Goal: Task Accomplishment & Management: Use online tool/utility

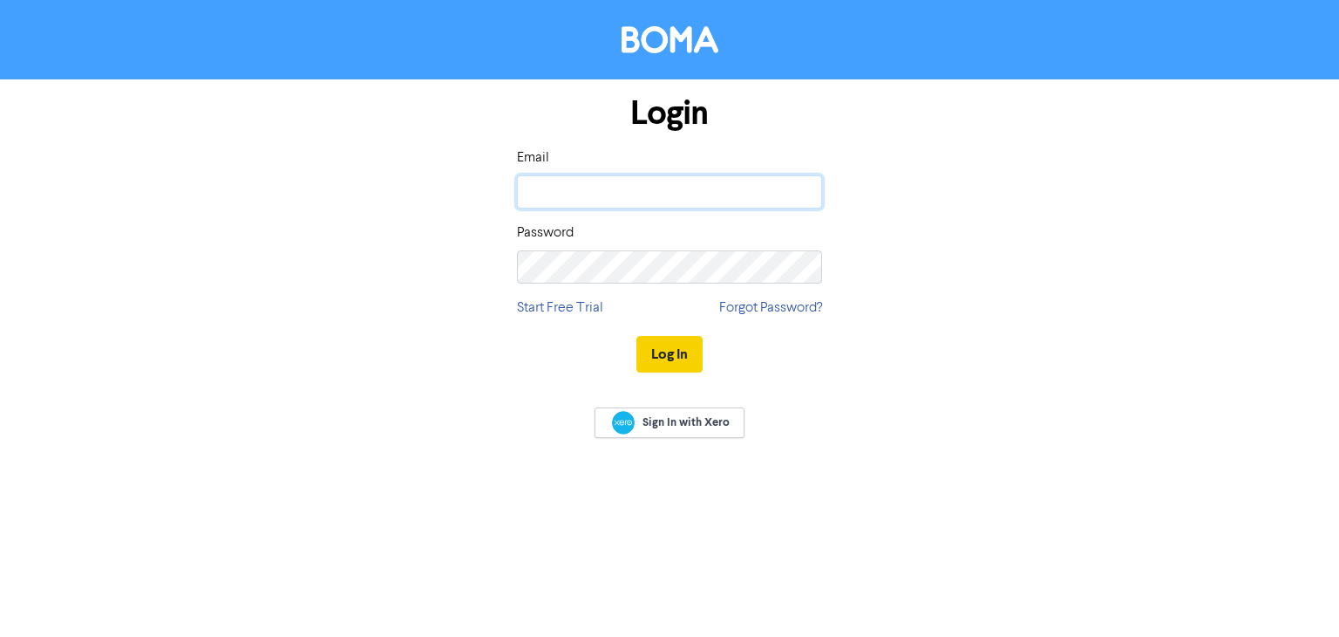
type input "[EMAIL_ADDRESS][DOMAIN_NAME]"
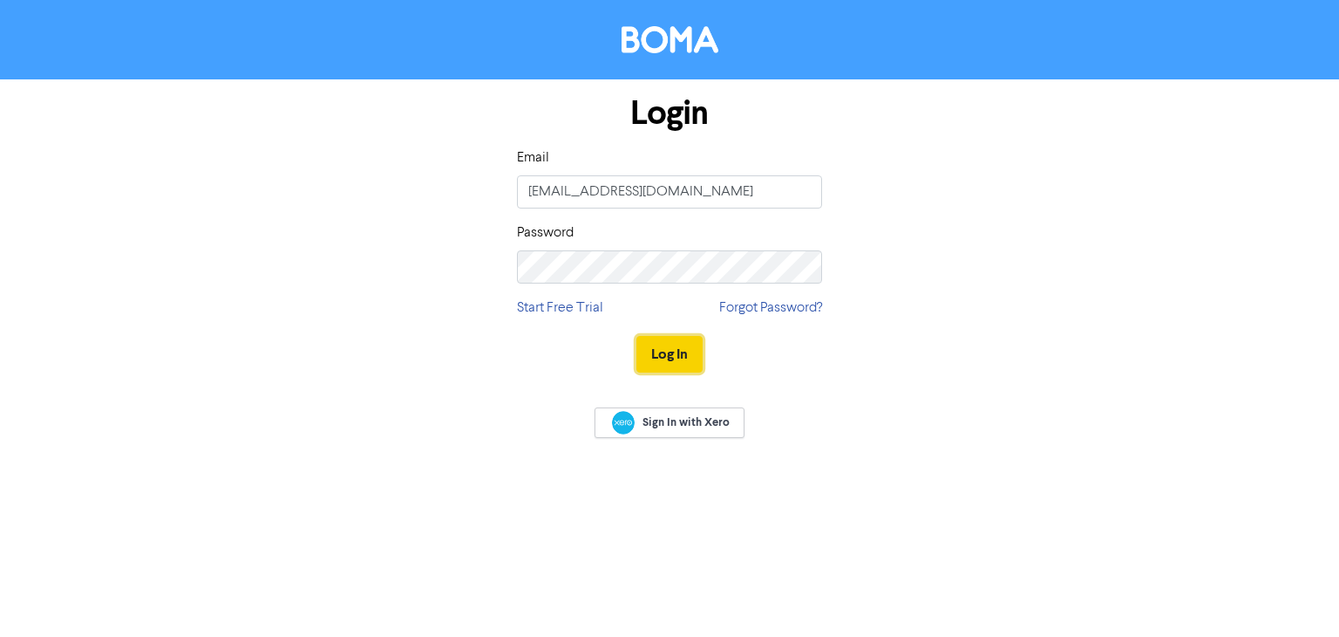
click at [667, 360] on button "Log In" at bounding box center [670, 354] width 66 height 37
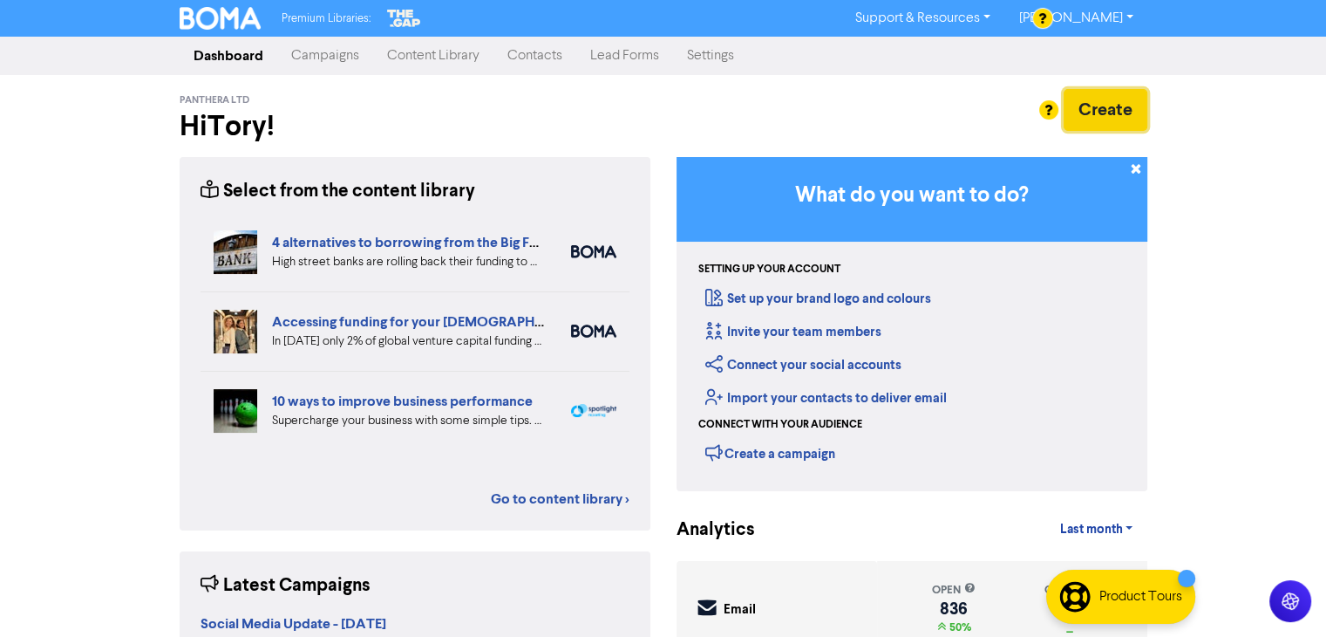
click at [1127, 116] on button "Create" at bounding box center [1106, 110] width 84 height 42
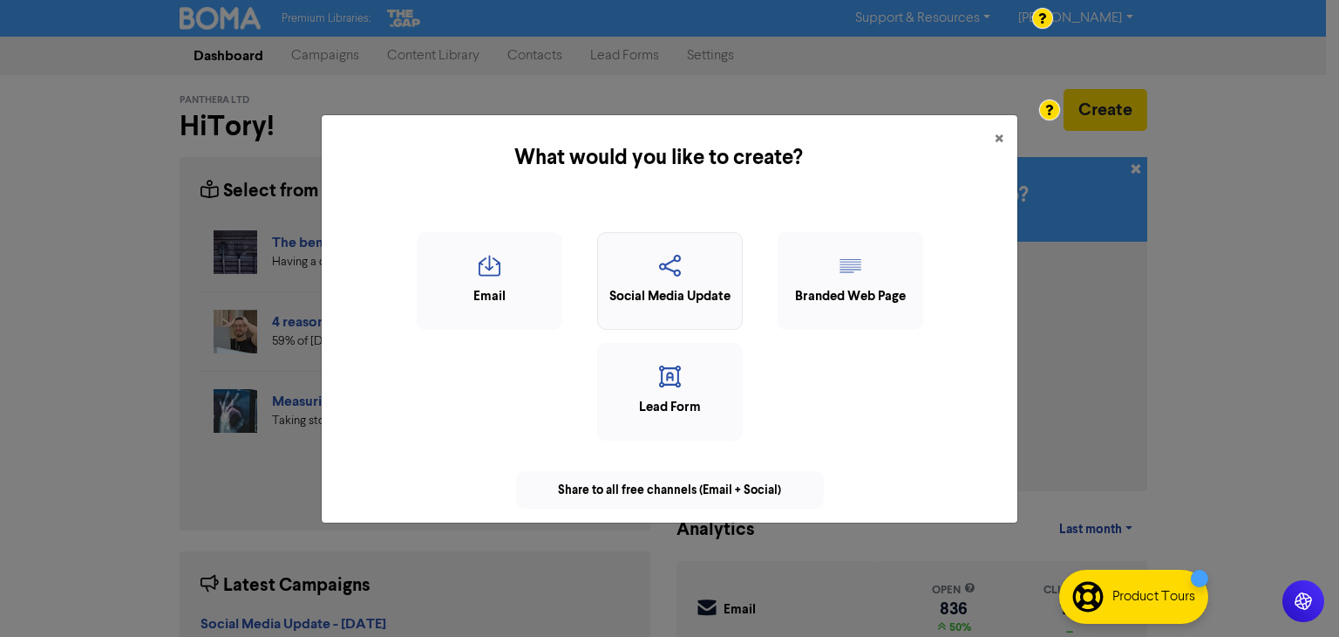
click at [691, 283] on icon "button" at bounding box center [670, 271] width 126 height 33
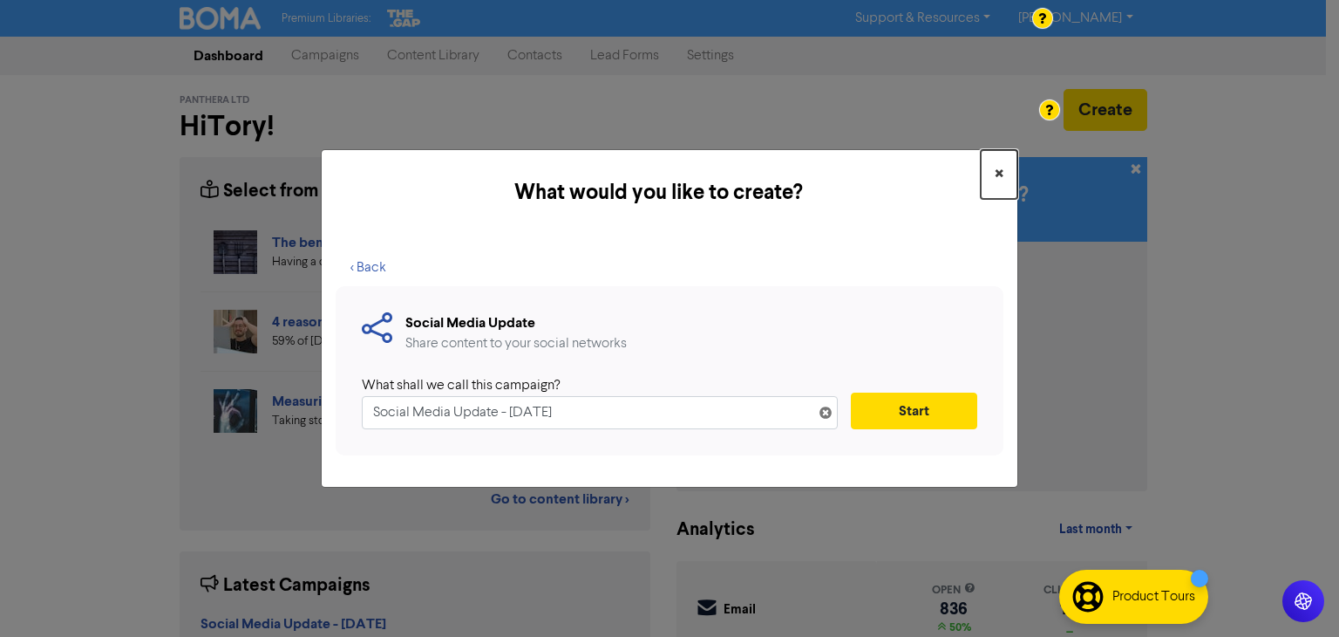
click at [1002, 174] on span "×" at bounding box center [999, 174] width 9 height 26
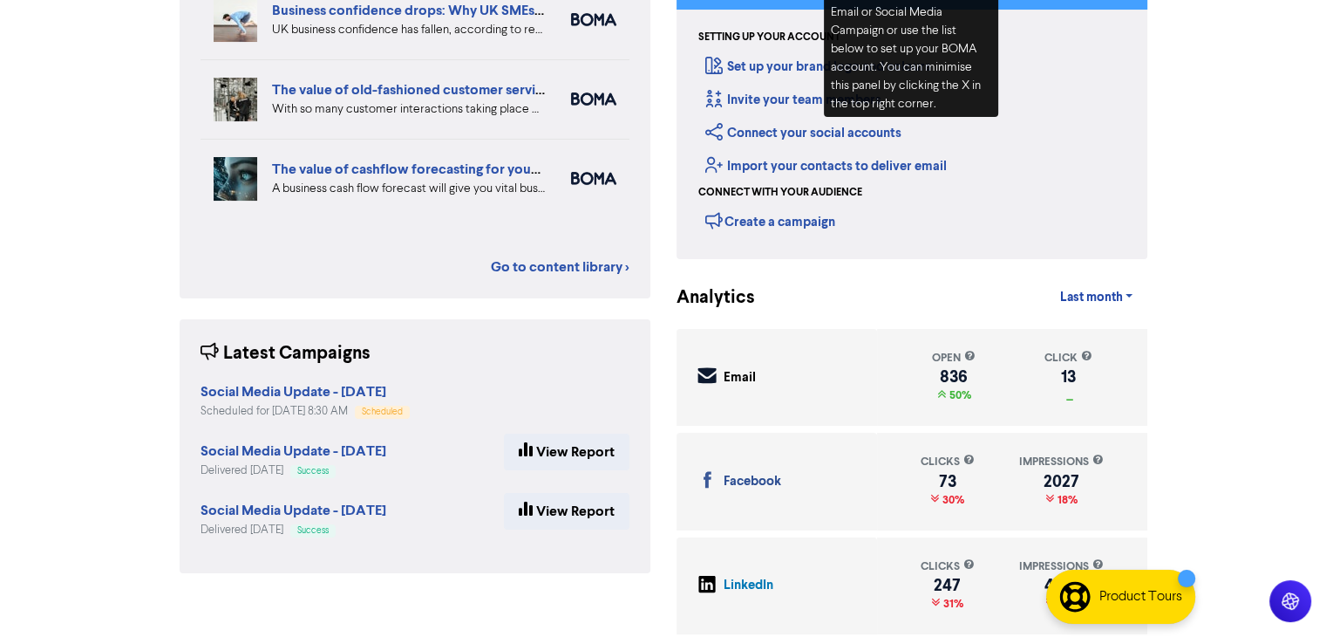
scroll to position [262, 0]
